Goal: Task Accomplishment & Management: Manage account settings

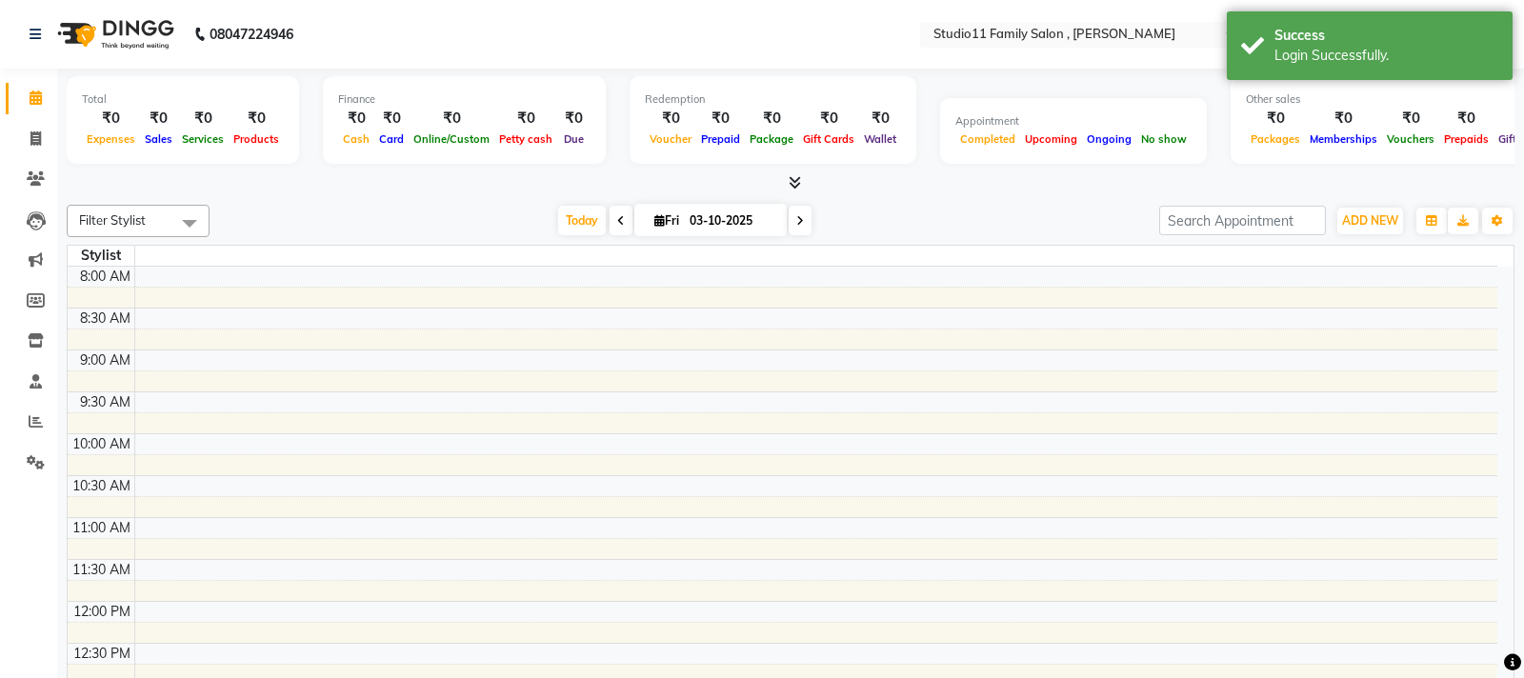
select select "en"
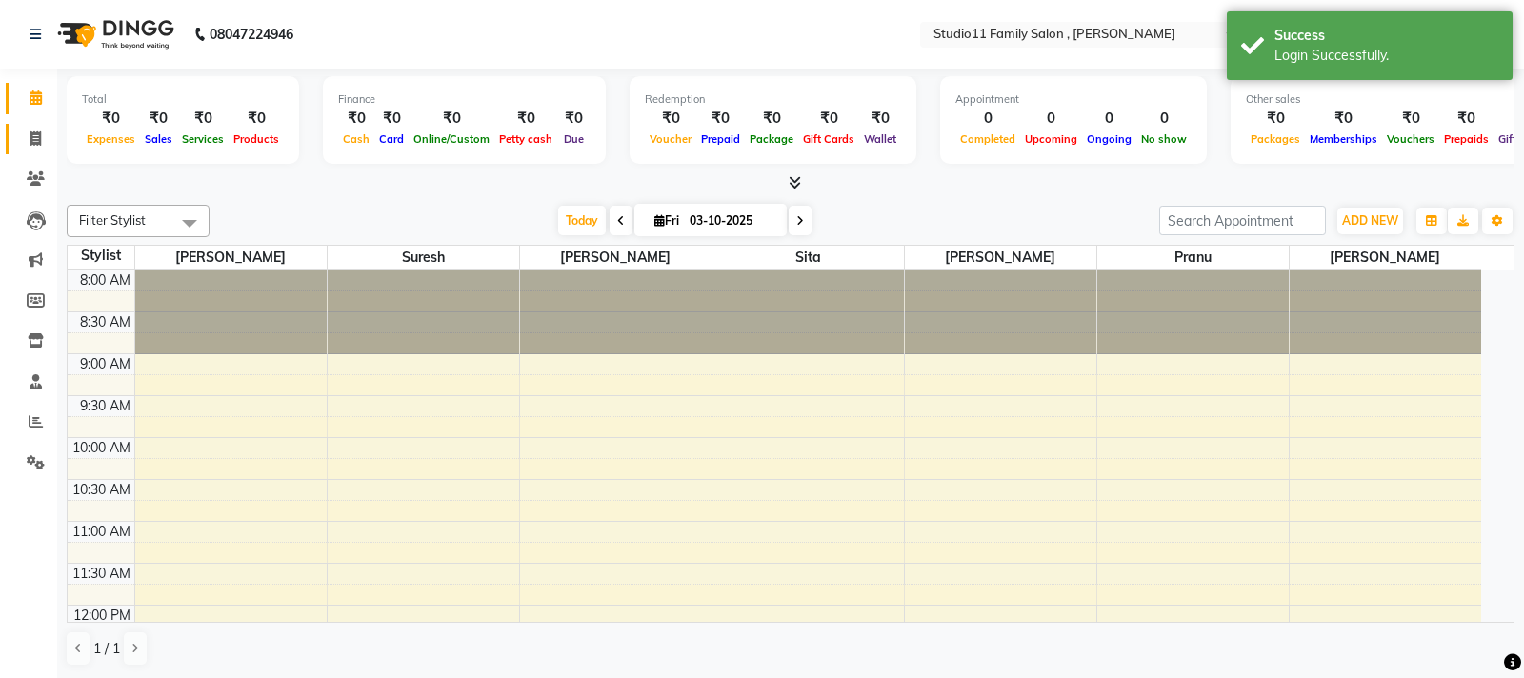
click at [32, 138] on icon at bounding box center [35, 138] width 10 height 14
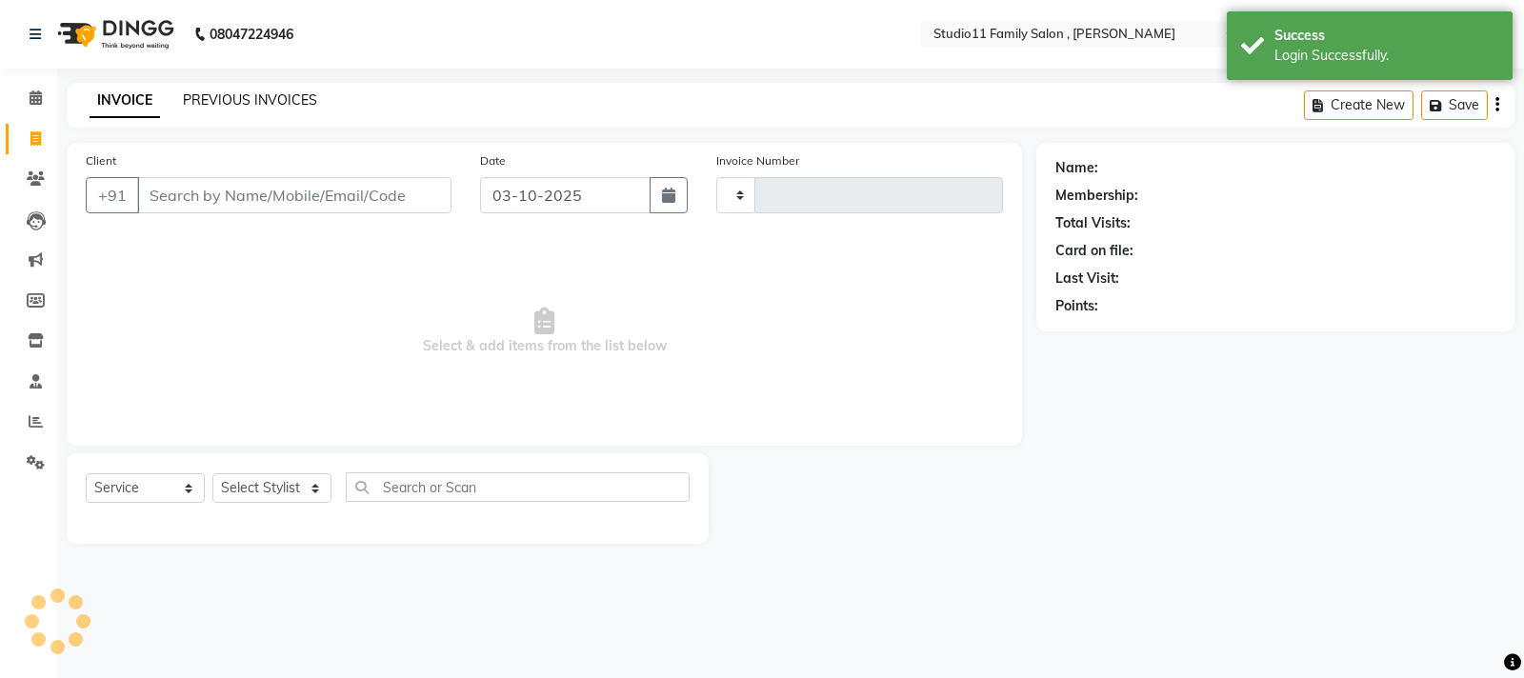
click at [208, 98] on link "PREVIOUS INVOICES" at bounding box center [250, 99] width 134 height 17
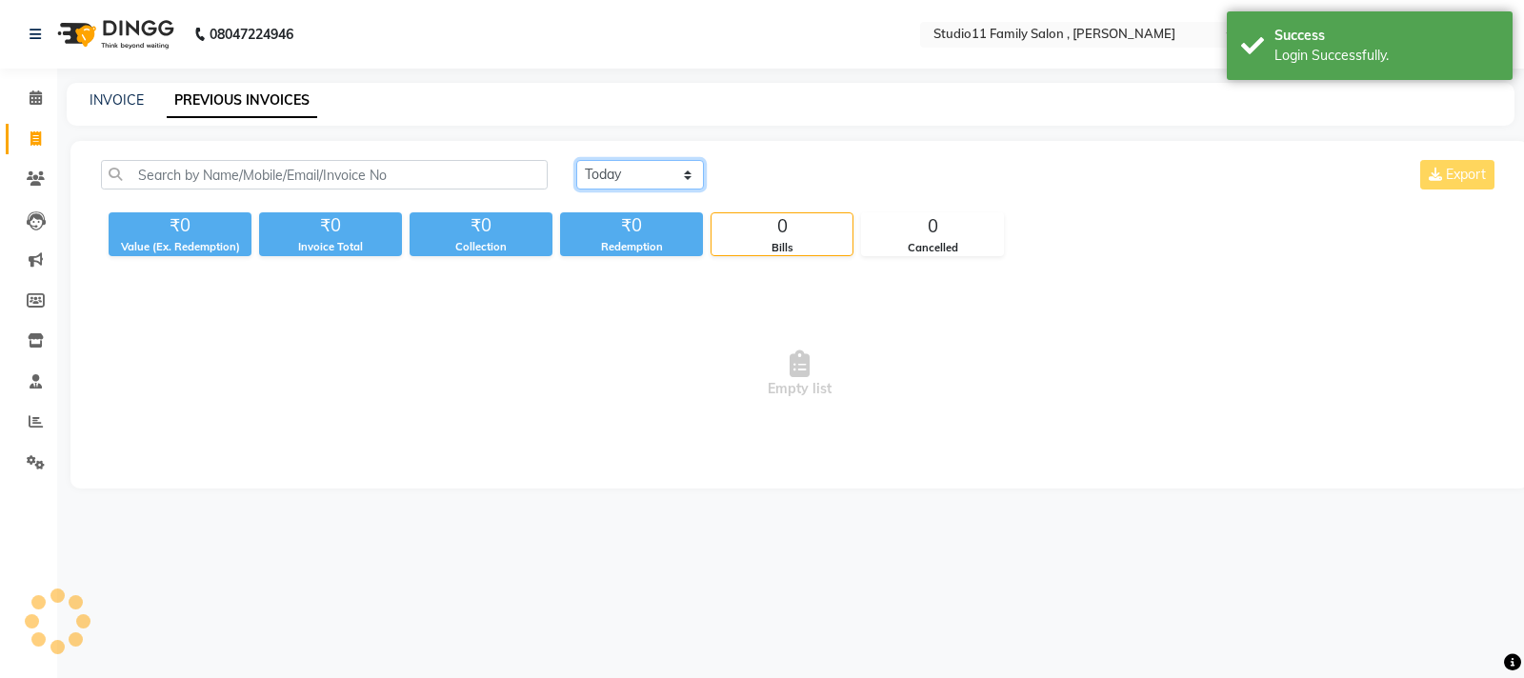
click at [689, 185] on select "[DATE] [DATE] Custom Range" at bounding box center [640, 175] width 128 height 30
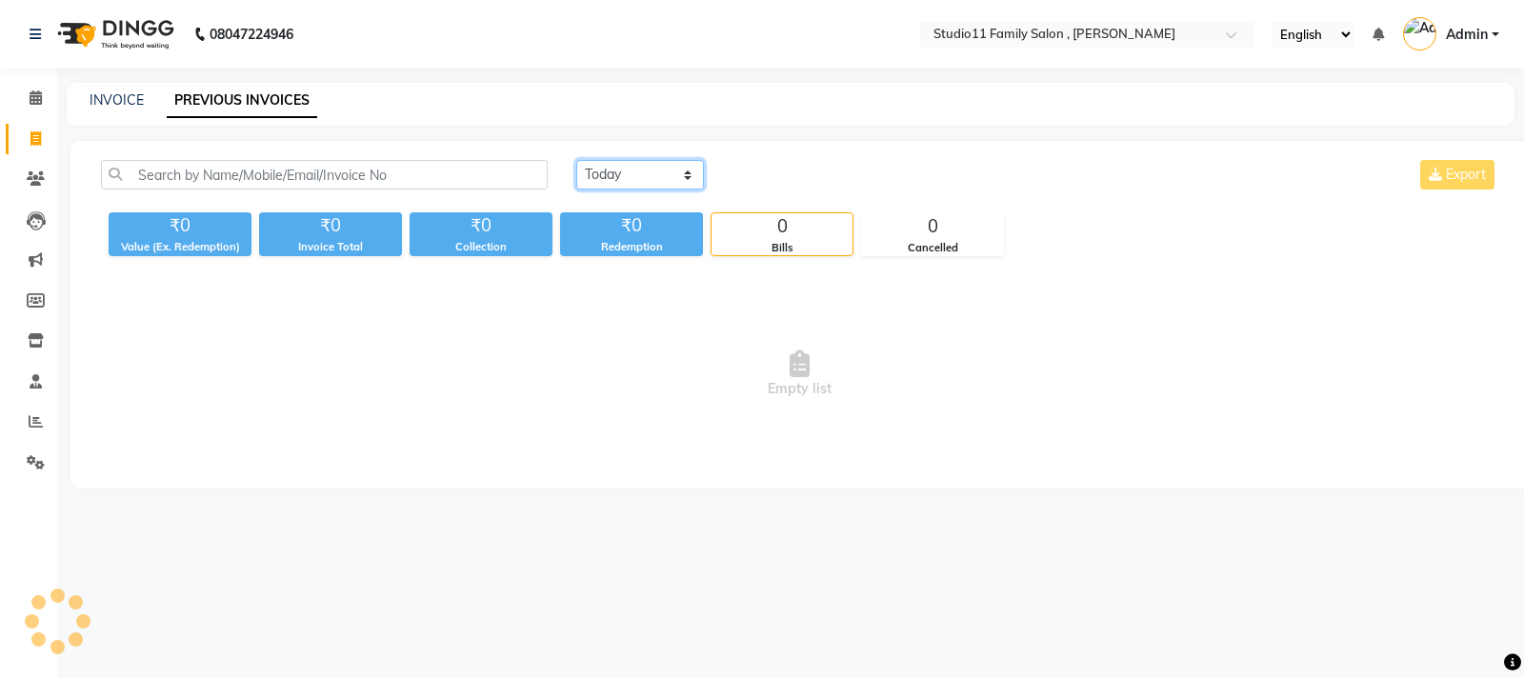
select select "[DATE]"
click at [576, 160] on select "[DATE] [DATE] Custom Range" at bounding box center [640, 175] width 128 height 30
